Goal: Information Seeking & Learning: Learn about a topic

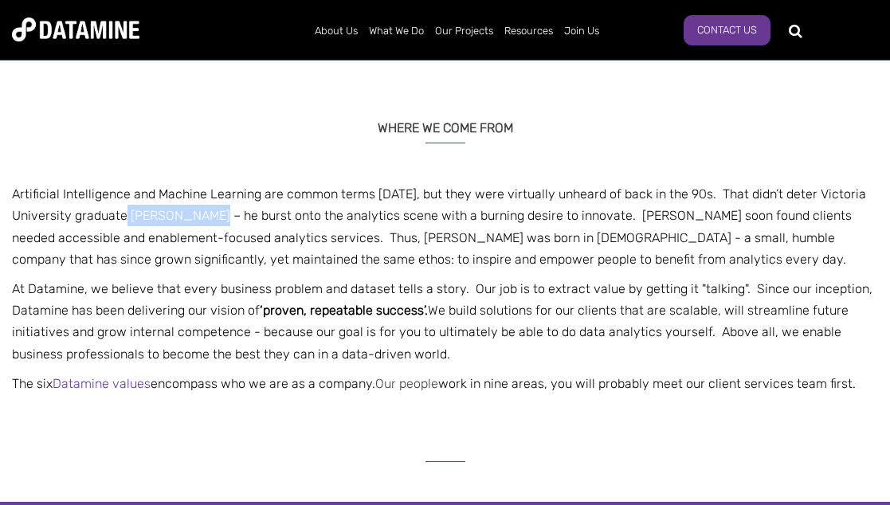
click at [422, 381] on link "Our people" at bounding box center [406, 383] width 63 height 15
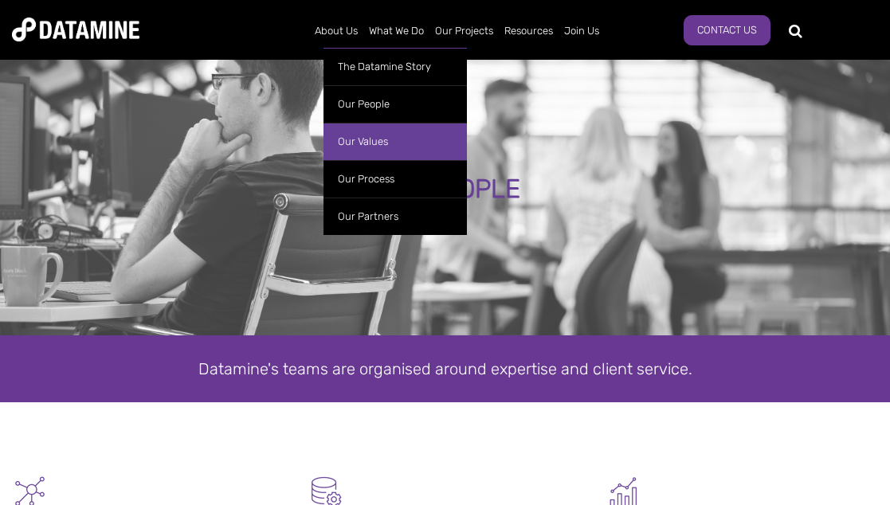
click at [358, 140] on link "Our Values" at bounding box center [395, 141] width 143 height 37
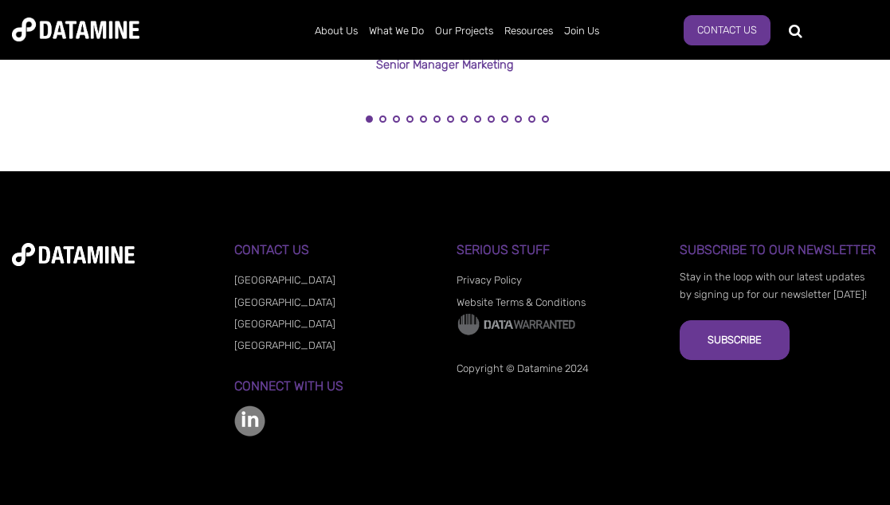
scroll to position [1857, 0]
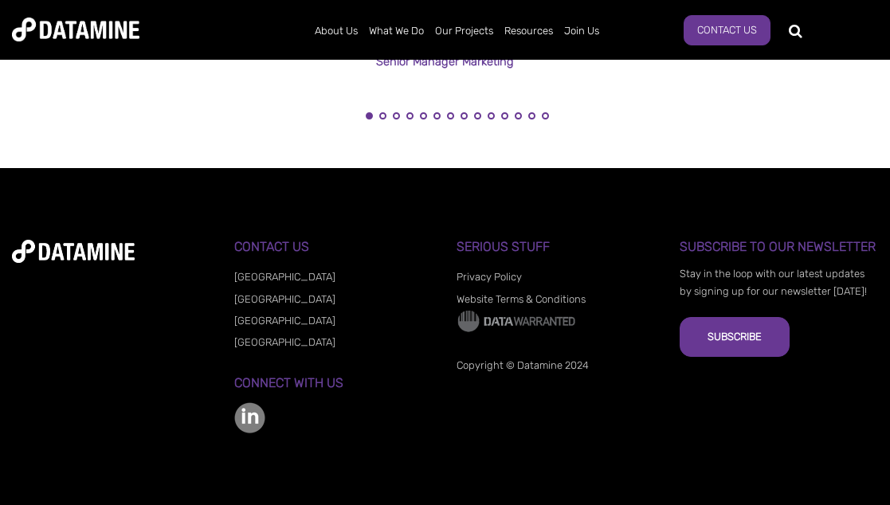
click at [269, 337] on link "[GEOGRAPHIC_DATA]" at bounding box center [284, 342] width 101 height 12
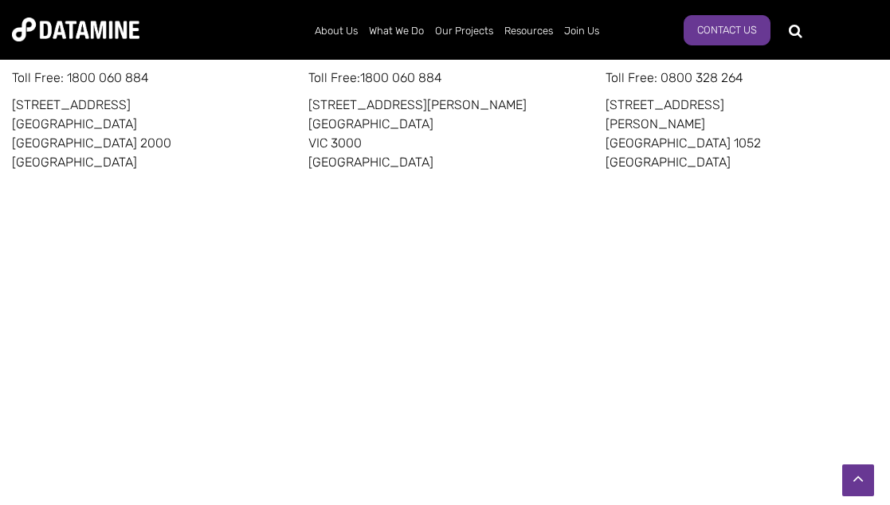
scroll to position [1025, 0]
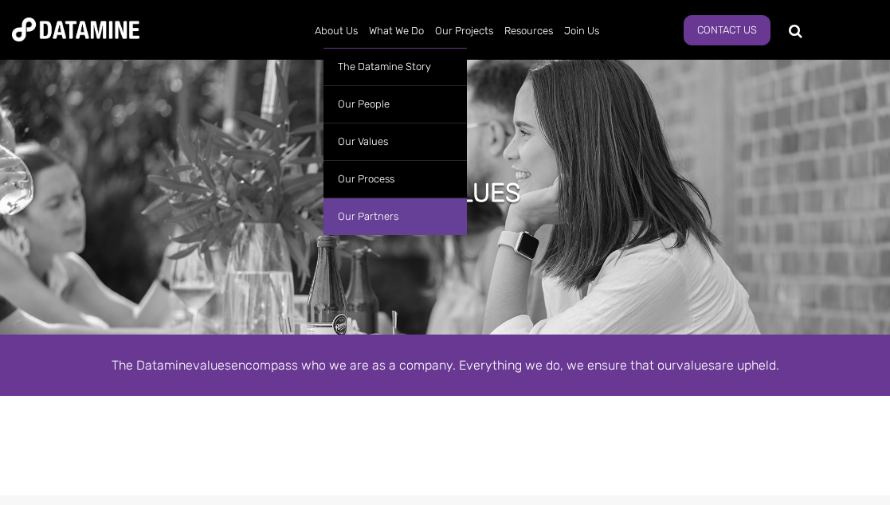
click at [362, 211] on link "Our Partners" at bounding box center [395, 216] width 143 height 37
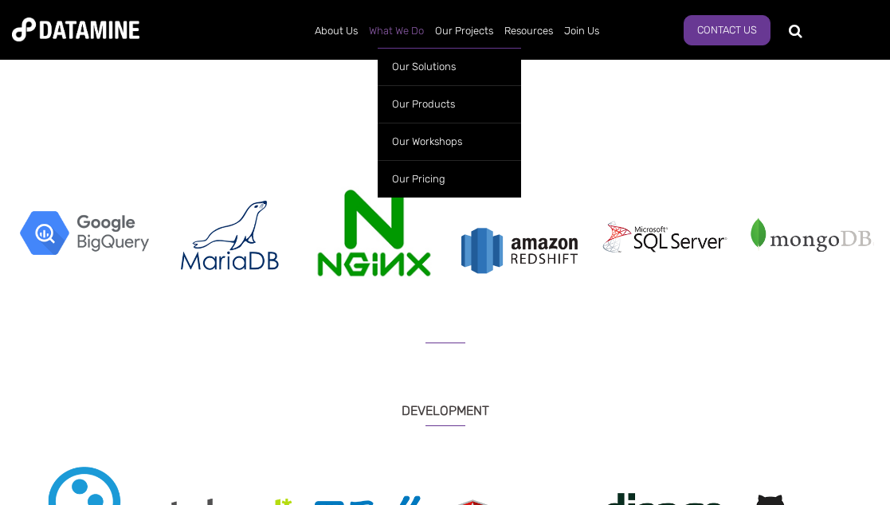
scroll to position [558, 0]
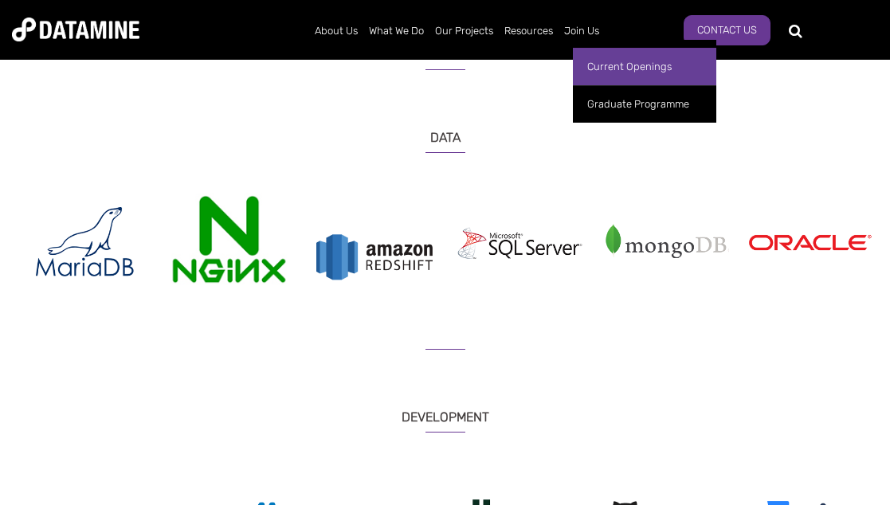
click at [617, 65] on link "Current Openings" at bounding box center [644, 66] width 143 height 37
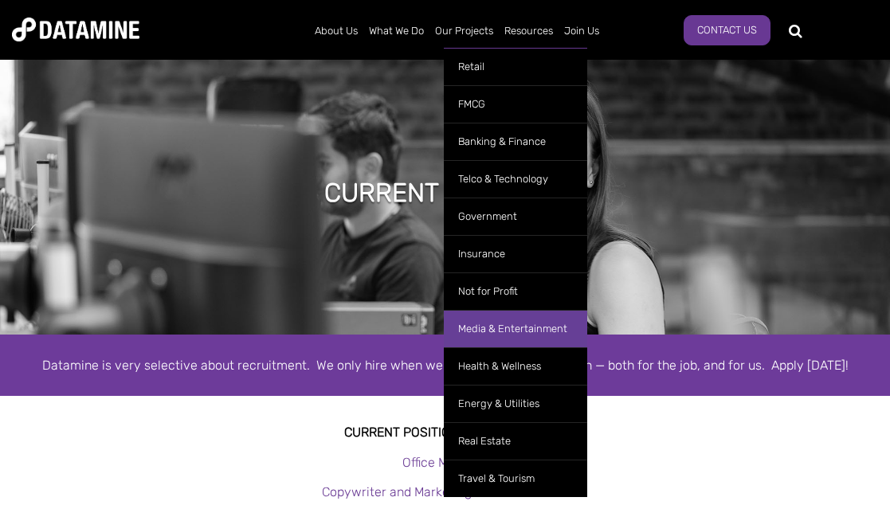
click at [492, 327] on link "Media & Entertainment" at bounding box center [515, 328] width 143 height 37
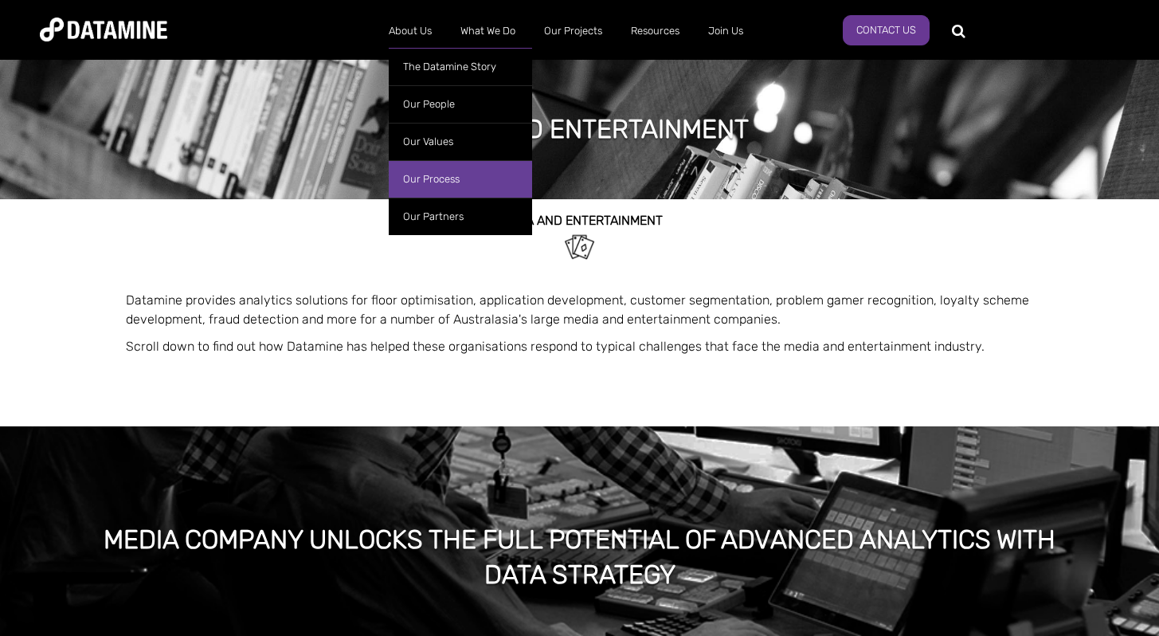
click at [430, 180] on link "Our Process" at bounding box center [460, 178] width 143 height 37
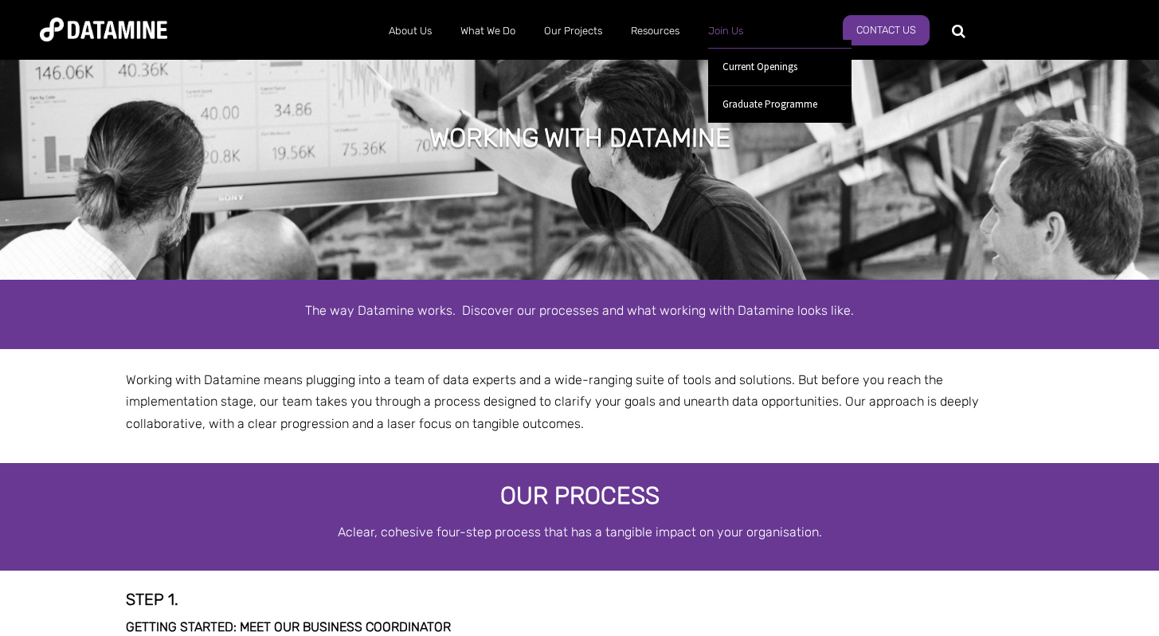
click at [716, 32] on link "Join Us" at bounding box center [726, 30] width 64 height 41
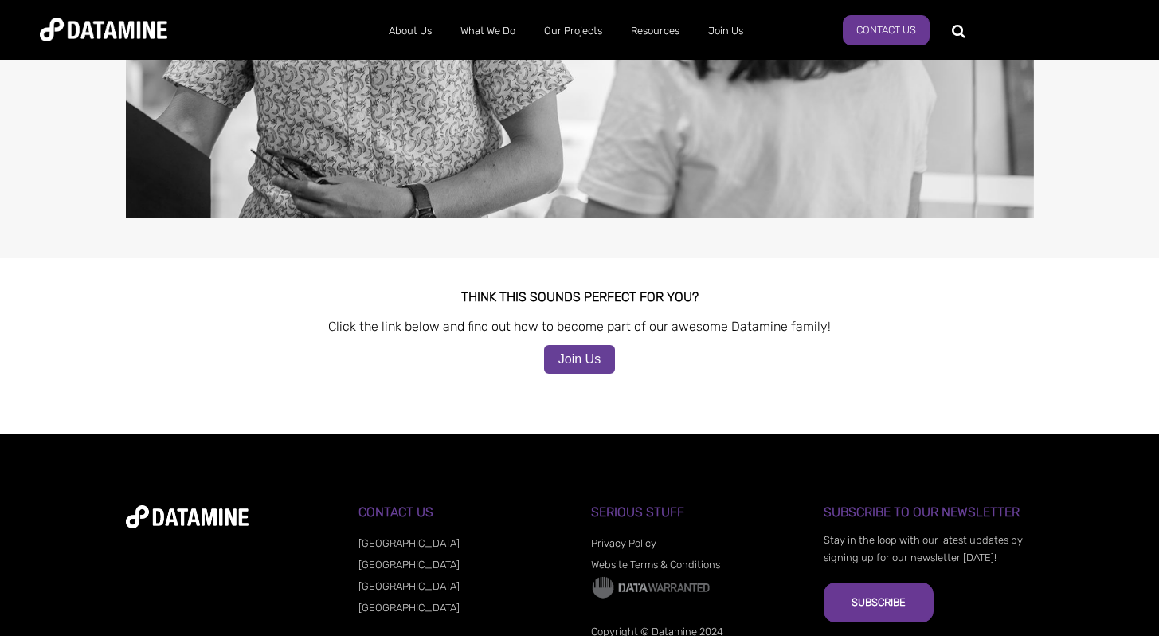
scroll to position [1566, 0]
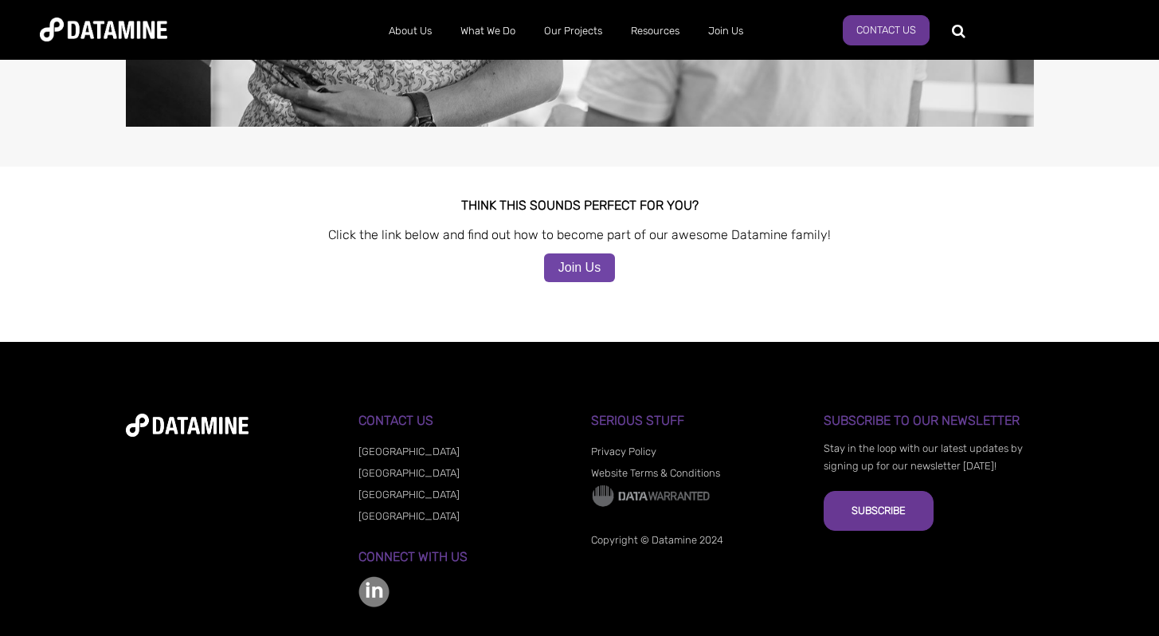
click at [589, 253] on link "Join Us" at bounding box center [579, 267] width 71 height 29
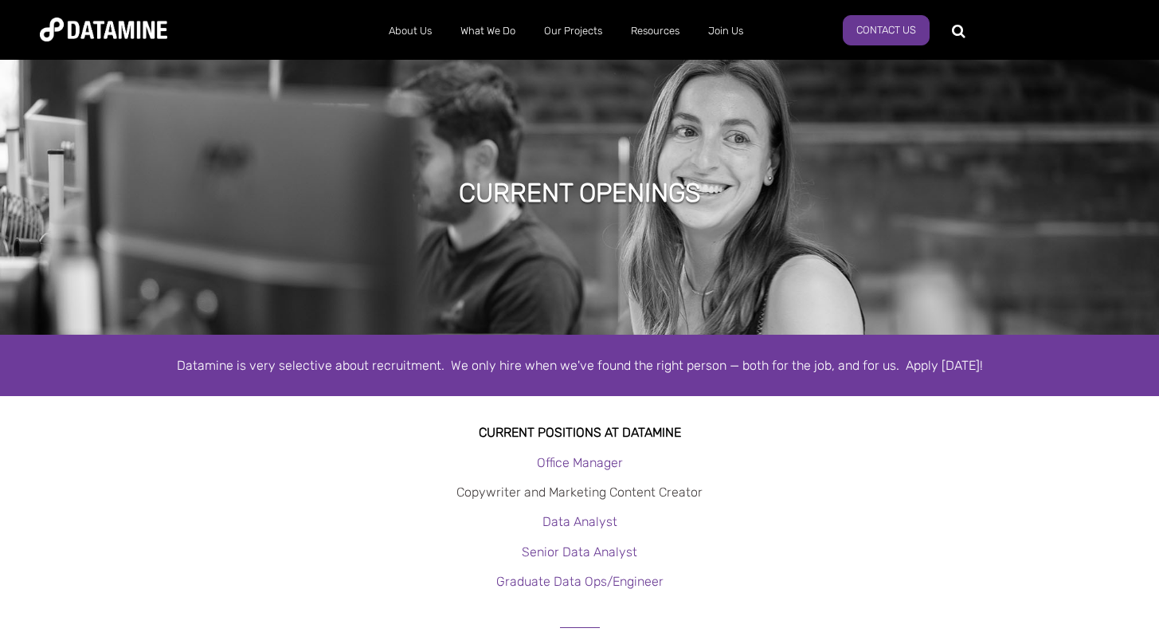
click at [577, 490] on link "Copywriter and Marketing Content Creator" at bounding box center [580, 491] width 246 height 15
